Goal: Find specific page/section: Find specific page/section

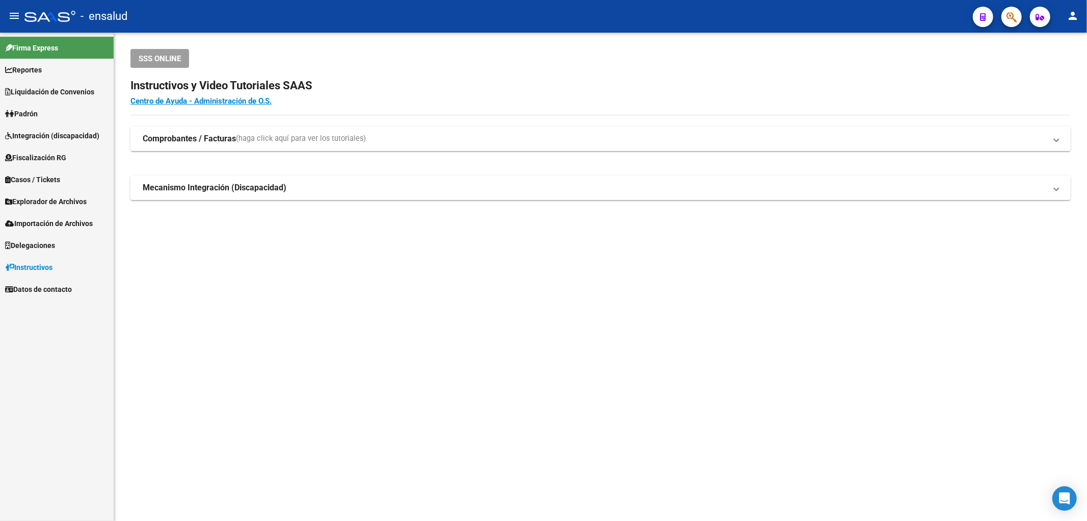
click at [45, 199] on span "Explorador de Archivos" at bounding box center [46, 201] width 82 height 11
click at [42, 267] on link "SSS" at bounding box center [57, 267] width 114 height 22
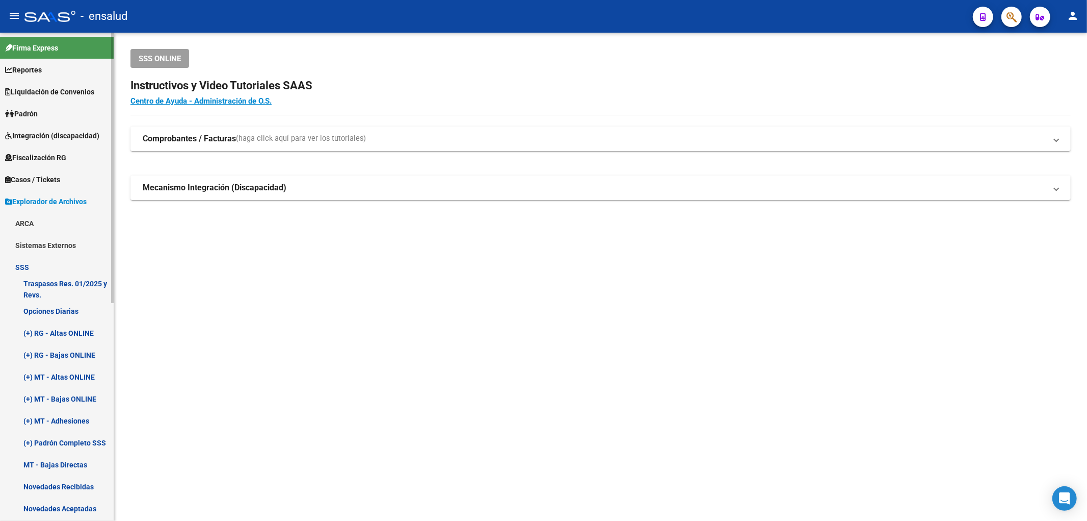
click at [60, 304] on link "Opciones Diarias" at bounding box center [57, 311] width 114 height 22
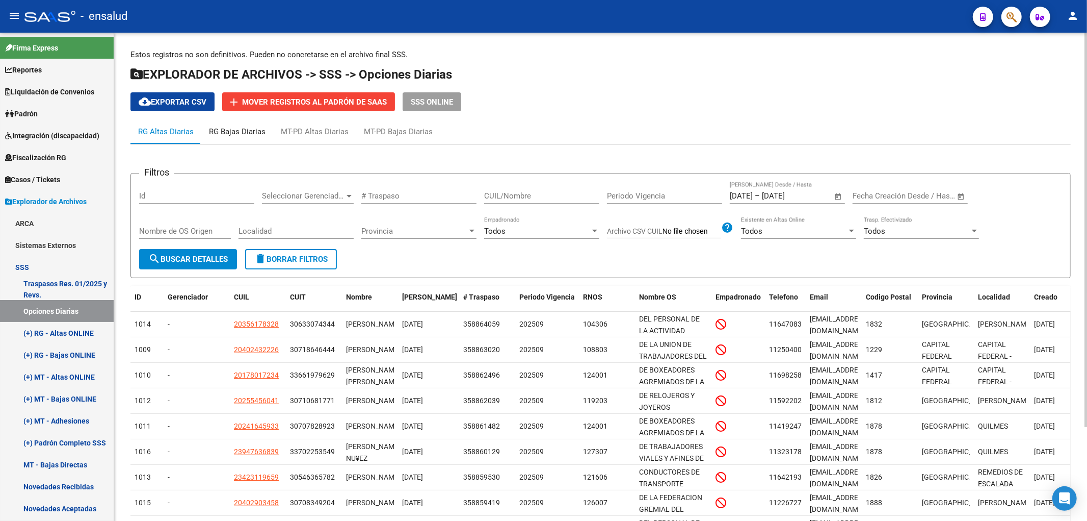
click at [243, 130] on div "RG Bajas Diarias" at bounding box center [237, 131] width 57 height 11
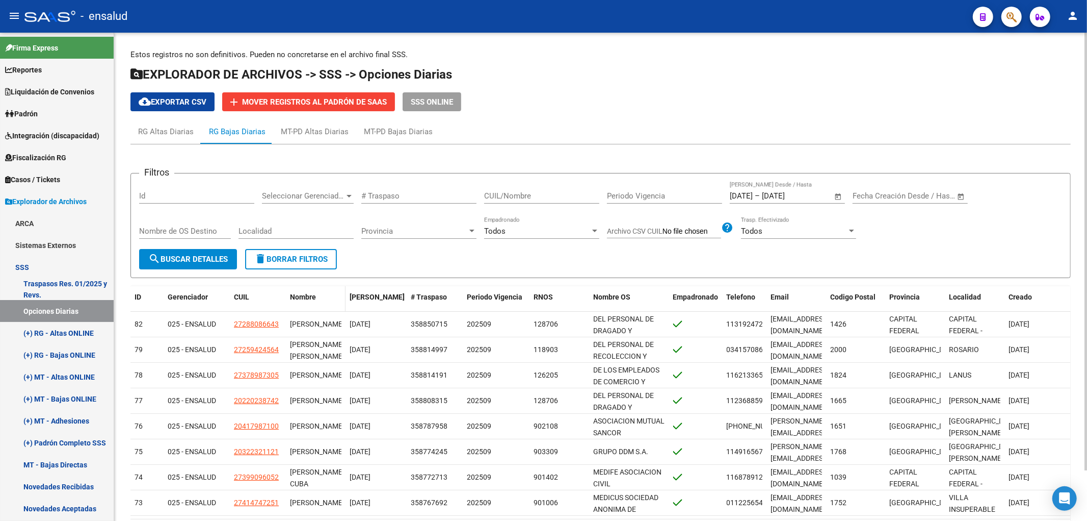
scroll to position [57, 0]
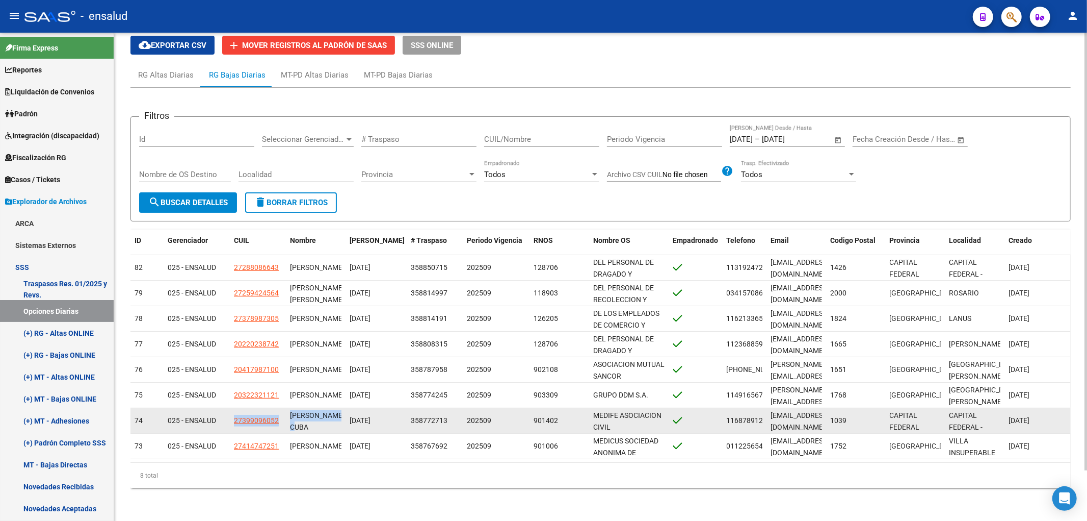
drag, startPoint x: 232, startPoint y: 420, endPoint x: 324, endPoint y: 426, distance: 91.5
click at [324, 426] on div "74 025 - ENSALUD 27399096052 [PERSON_NAME] [GEOGRAPHIC_DATA] [PERSON_NAME] [DAT…" at bounding box center [601, 420] width 941 height 25
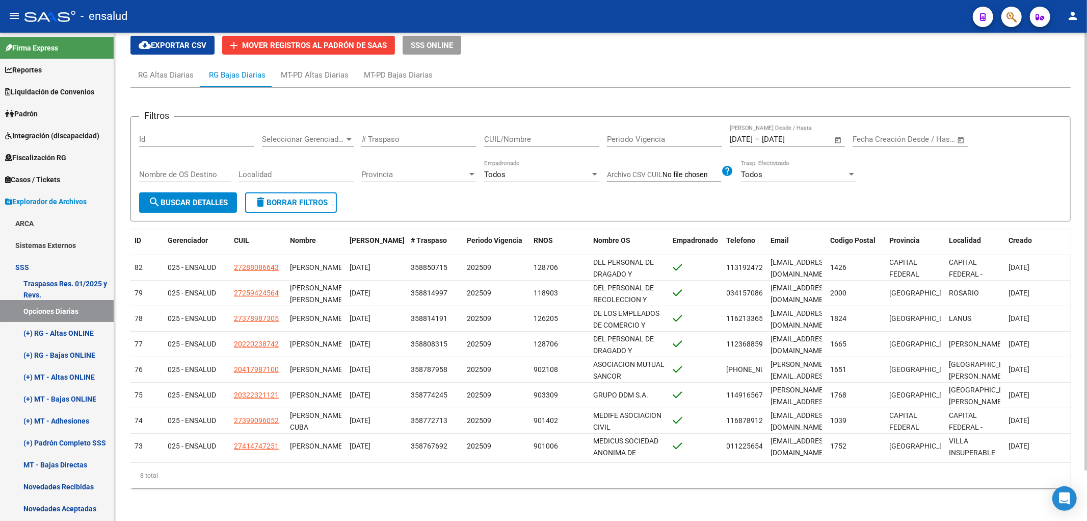
click at [403, 500] on div "Estos registros no son definitivos. Pueden no concretarse en el archivo final S…" at bounding box center [600, 248] width 973 height 544
click at [308, 238] on span "Nombre" at bounding box center [303, 240] width 26 height 8
